Goal: Transaction & Acquisition: Register for event/course

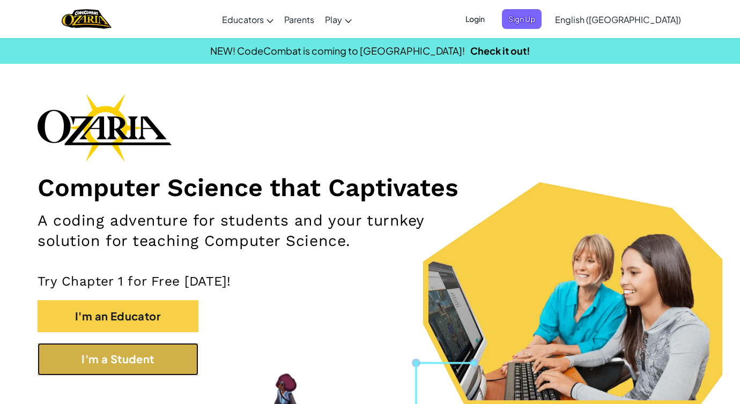
click at [171, 350] on button "I'm a Student" at bounding box center [118, 359] width 161 height 32
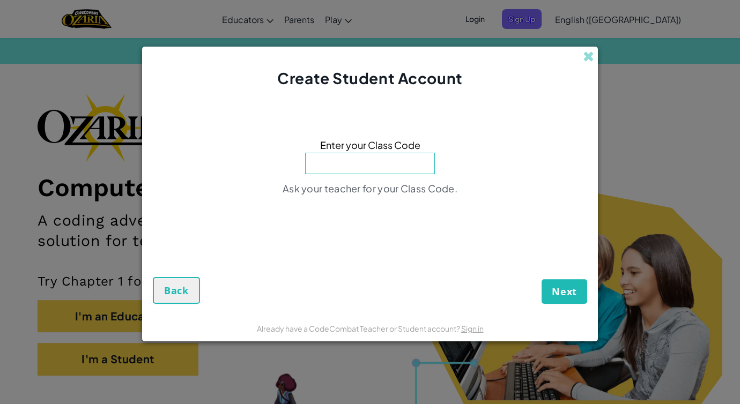
click at [384, 161] on input at bounding box center [370, 163] width 130 height 21
type input "LifeHeavyBlue"
click at [555, 270] on div "Next Back" at bounding box center [370, 272] width 434 height 64
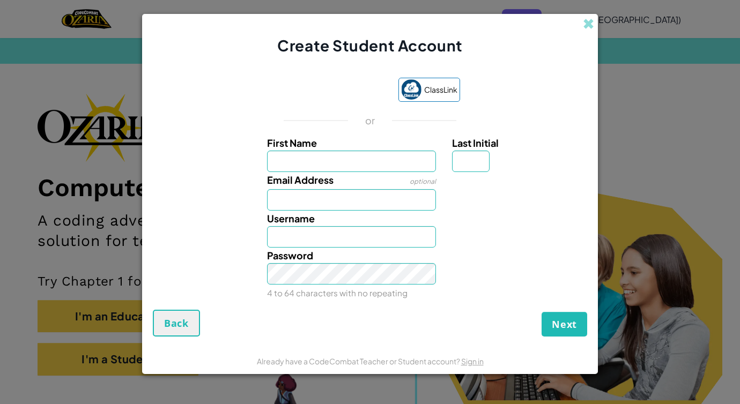
click at [413, 160] on input "First Name" at bounding box center [351, 161] width 169 height 21
type input "iby"
type input "Iby"
click at [468, 167] on input "Last Initial" at bounding box center [471, 161] width 38 height 21
type input "y"
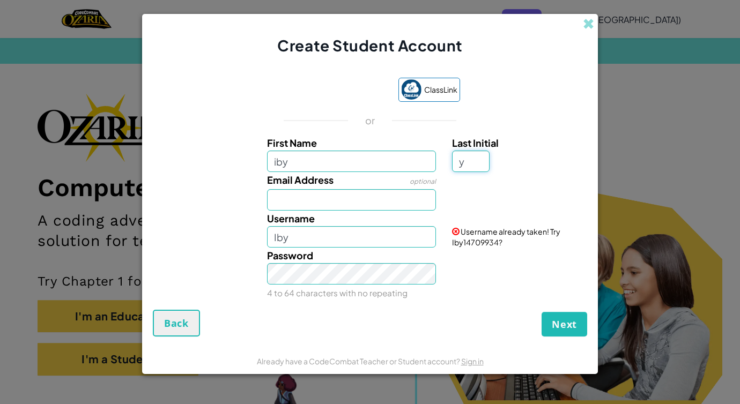
type input "IbyY"
click at [395, 204] on input "Email Address" at bounding box center [351, 199] width 169 height 21
type input "[EMAIL_ADDRESS][DOMAIN_NAME]"
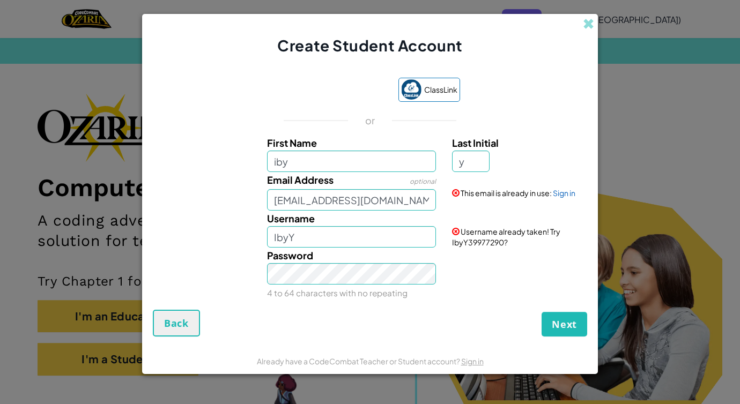
click at [592, 93] on form "ClassLink or First Name iby Last Initial y Email Address optional [EMAIL_ADDRES…" at bounding box center [370, 201] width 456 height 291
click at [589, 23] on span at bounding box center [588, 23] width 11 height 11
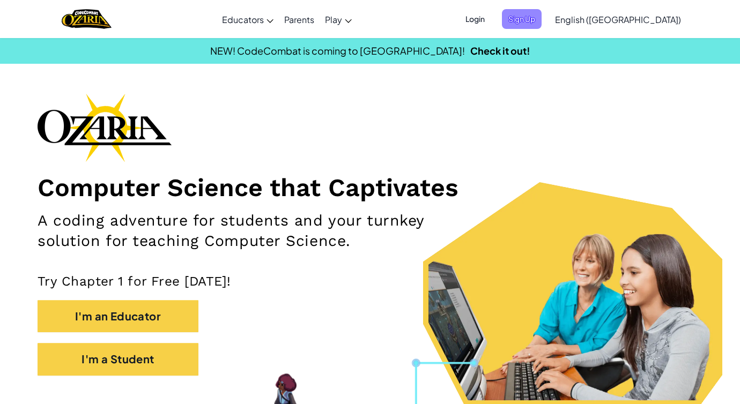
click at [541, 18] on span "Sign Up" at bounding box center [522, 19] width 40 height 20
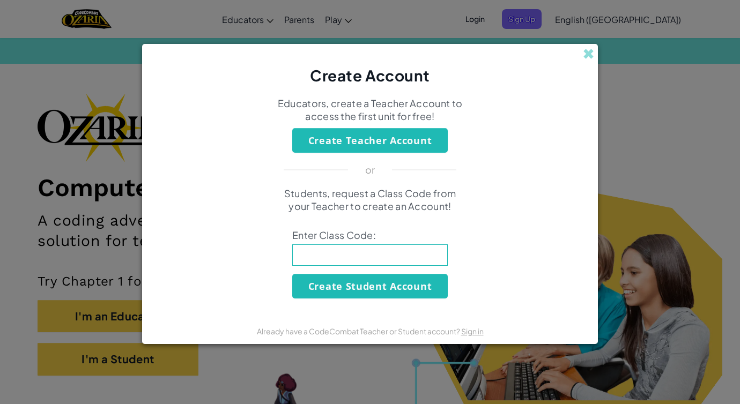
click at [369, 252] on input at bounding box center [369, 254] width 155 height 21
type input "LifeHeavyBlue"
click at [633, 75] on div "Create Account Educators, create a Teacher Account to access the first unit for…" at bounding box center [370, 202] width 740 height 404
click at [544, 17] on div "Create Account Educators, create a Teacher Account to access the first unit for…" at bounding box center [370, 202] width 740 height 404
click at [586, 50] on span at bounding box center [588, 53] width 11 height 11
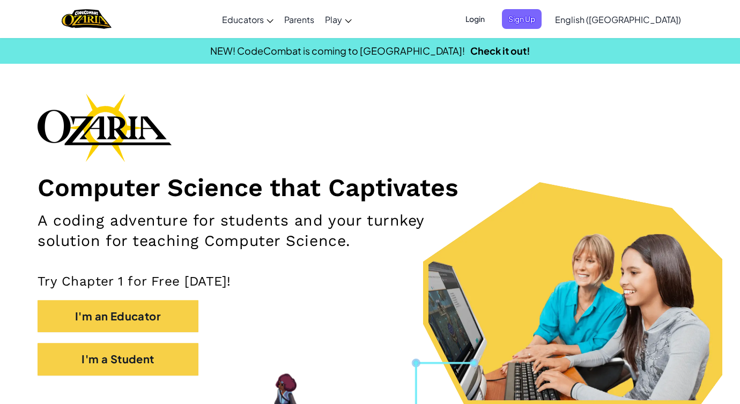
click at [491, 18] on span "Login" at bounding box center [475, 19] width 32 height 20
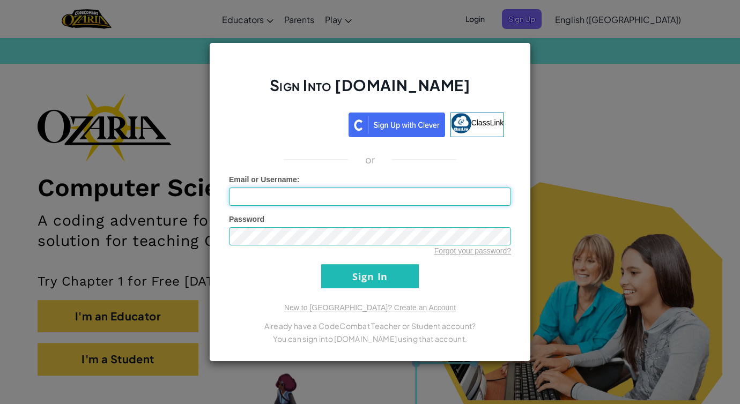
click at [374, 198] on input "Email or Username :" at bounding box center [370, 197] width 282 height 18
type input "[EMAIL_ADDRESS][DOMAIN_NAME]"
click at [387, 289] on div "Sign Into [DOMAIN_NAME] ClassLink or Unknown Error Email or Username : [EMAIL_A…" at bounding box center [370, 201] width 322 height 319
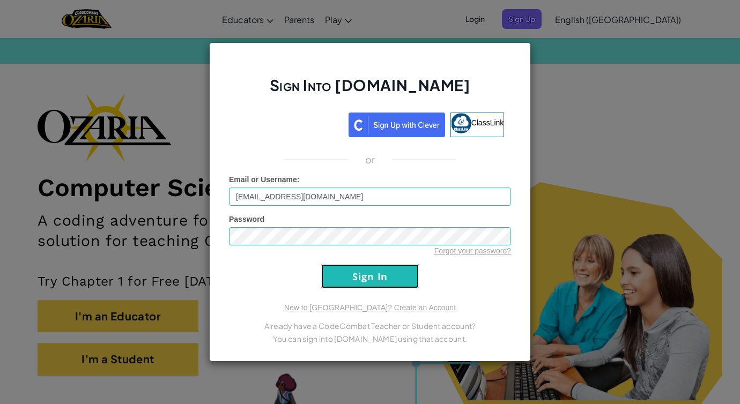
click at [392, 273] on input "Sign In" at bounding box center [370, 276] width 98 height 24
